Goal: Task Accomplishment & Management: Manage account settings

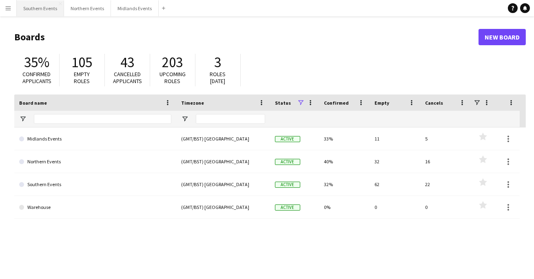
click at [46, 9] on button "Southern Events Close" at bounding box center [40, 8] width 47 height 16
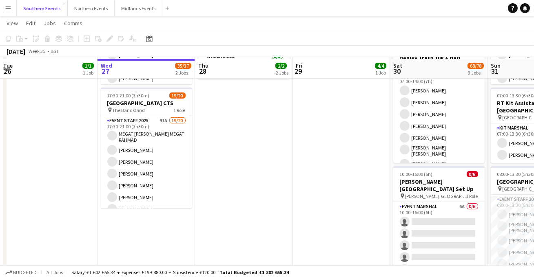
scroll to position [133, 0]
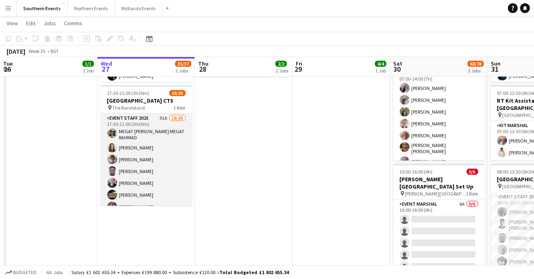
click at [136, 168] on app-card-role "Event Staff 2025 91A 19/20 17:30-21:00 (3h30m) MEGAT AMMAR SULEIMAN MEGAT RAHMA…" at bounding box center [146, 241] width 91 height 255
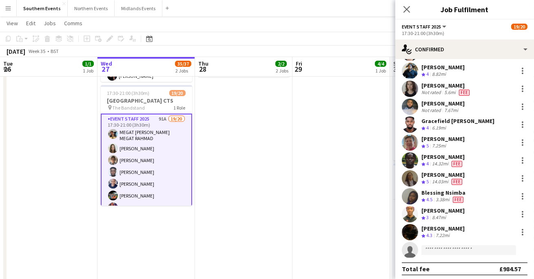
scroll to position [188, 0]
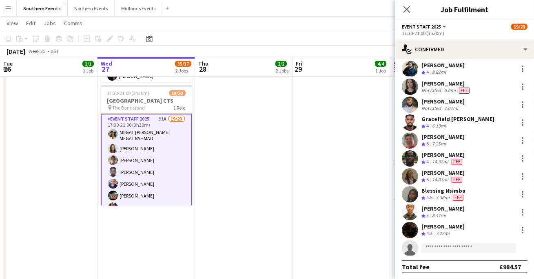
click at [409, 230] on app-user-avatar at bounding box center [410, 230] width 16 height 16
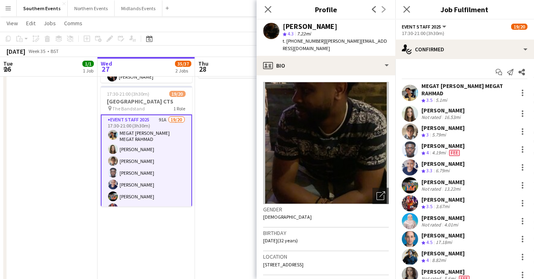
scroll to position [4, 0]
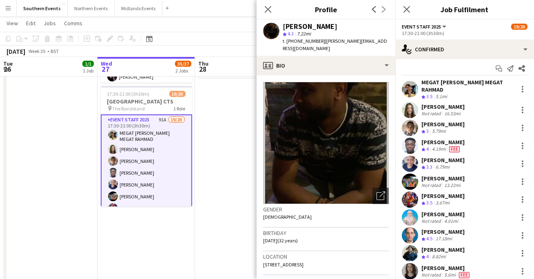
click at [407, 130] on app-user-avatar at bounding box center [410, 128] width 16 height 16
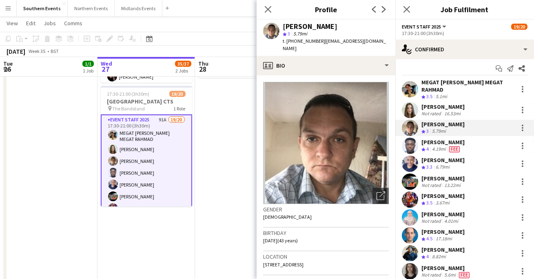
scroll to position [17, 0]
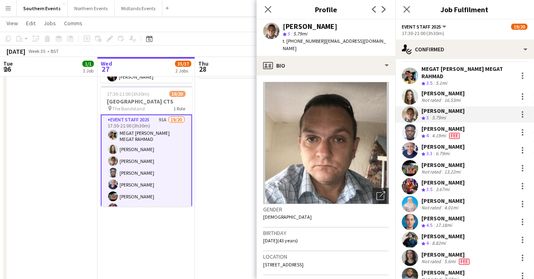
click at [411, 188] on app-user-avatar at bounding box center [410, 186] width 16 height 16
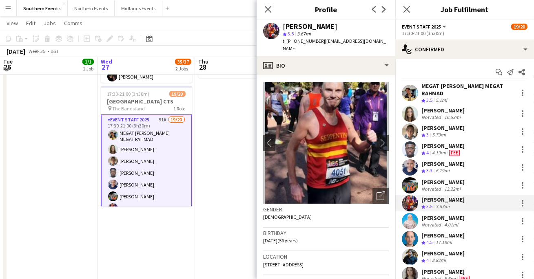
scroll to position [130, 0]
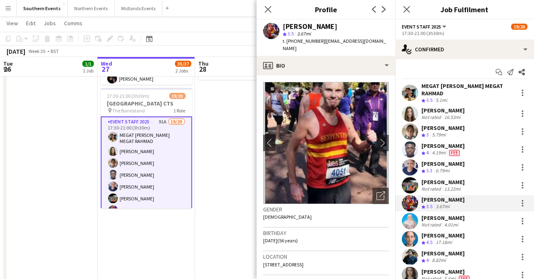
click at [412, 146] on app-user-avatar at bounding box center [410, 149] width 16 height 16
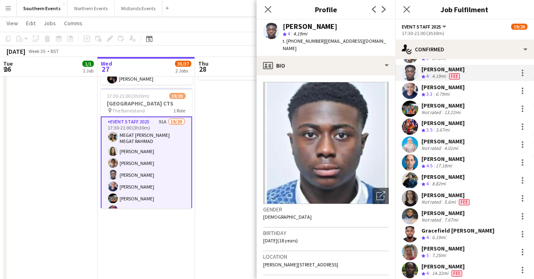
scroll to position [80, 0]
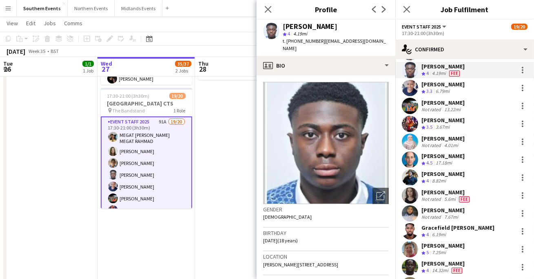
click at [412, 160] on app-user-avatar at bounding box center [410, 160] width 16 height 16
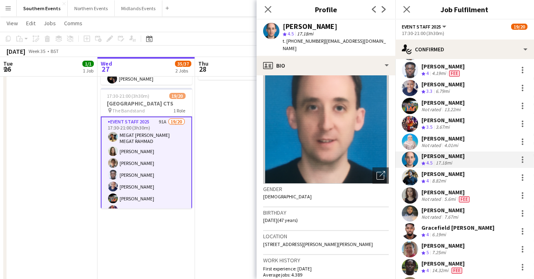
scroll to position [16, 0]
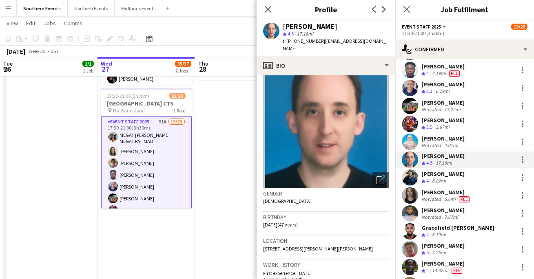
click at [274, 7] on div "Close pop-in" at bounding box center [267, 9] width 23 height 19
click at [270, 8] on icon "Close pop-in" at bounding box center [268, 9] width 8 height 8
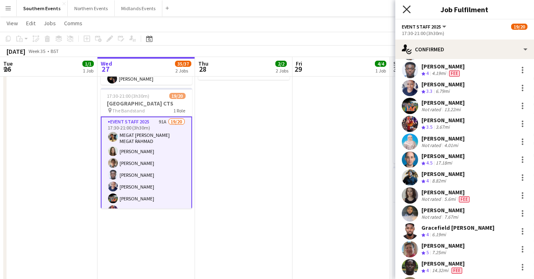
click at [405, 10] on icon at bounding box center [406, 9] width 8 height 8
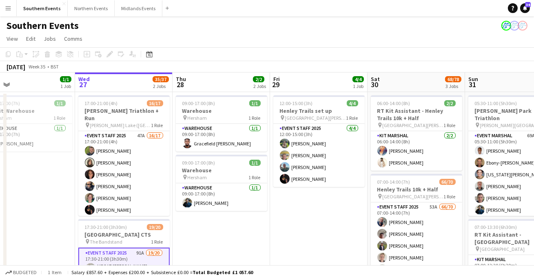
scroll to position [0, 232]
